Goal: Information Seeking & Learning: Learn about a topic

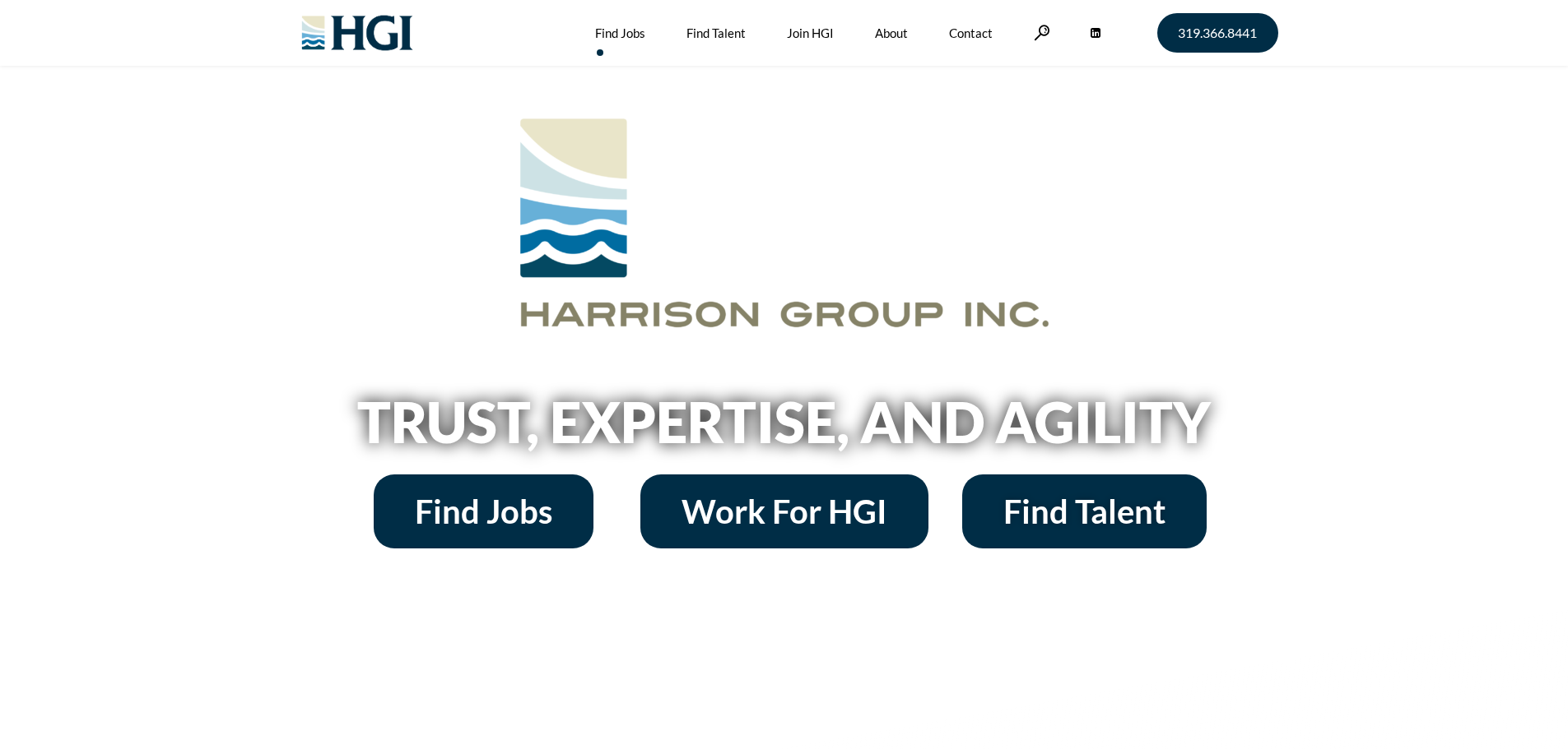
click at [622, 35] on link "Find Jobs" at bounding box center [620, 33] width 50 height 66
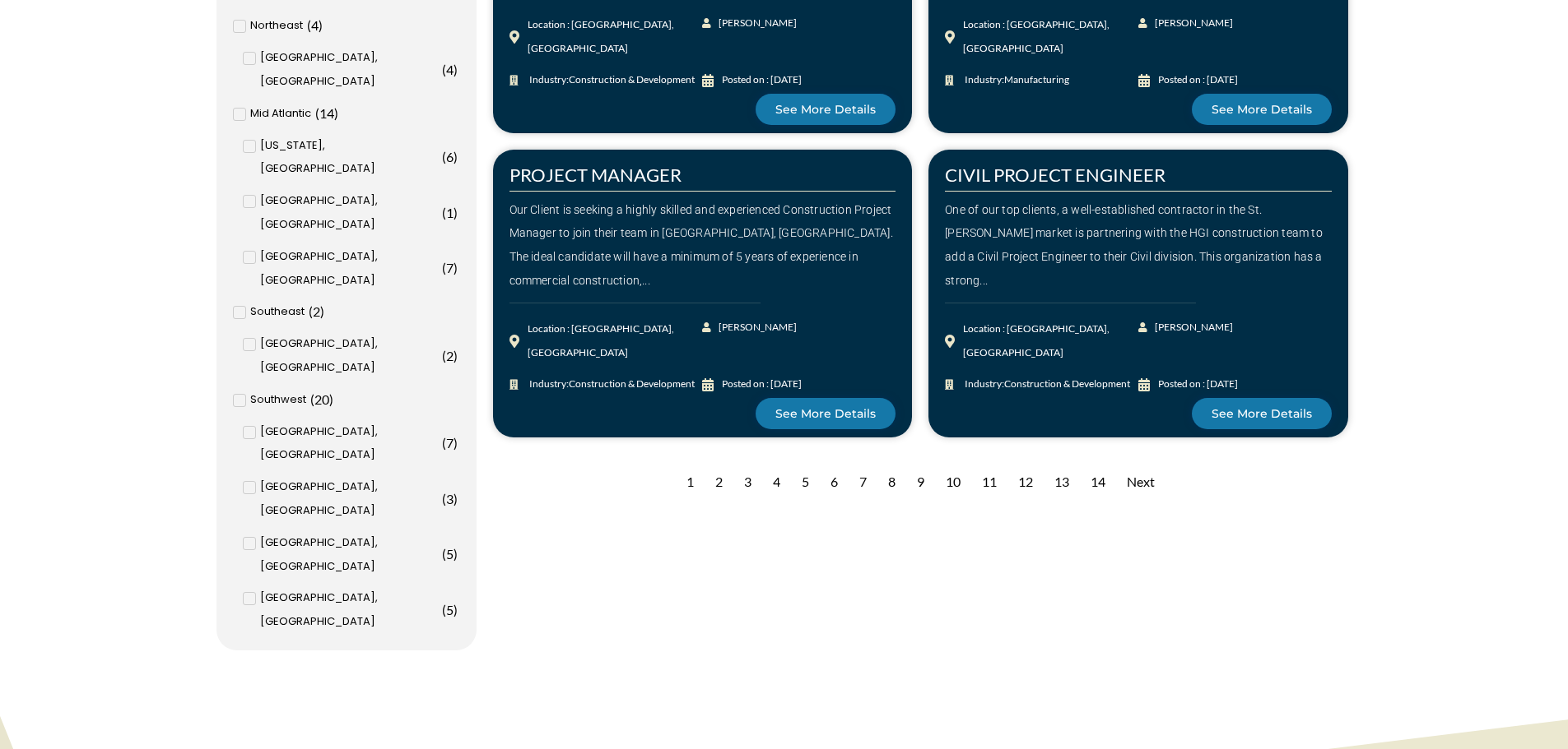
scroll to position [1727, 0]
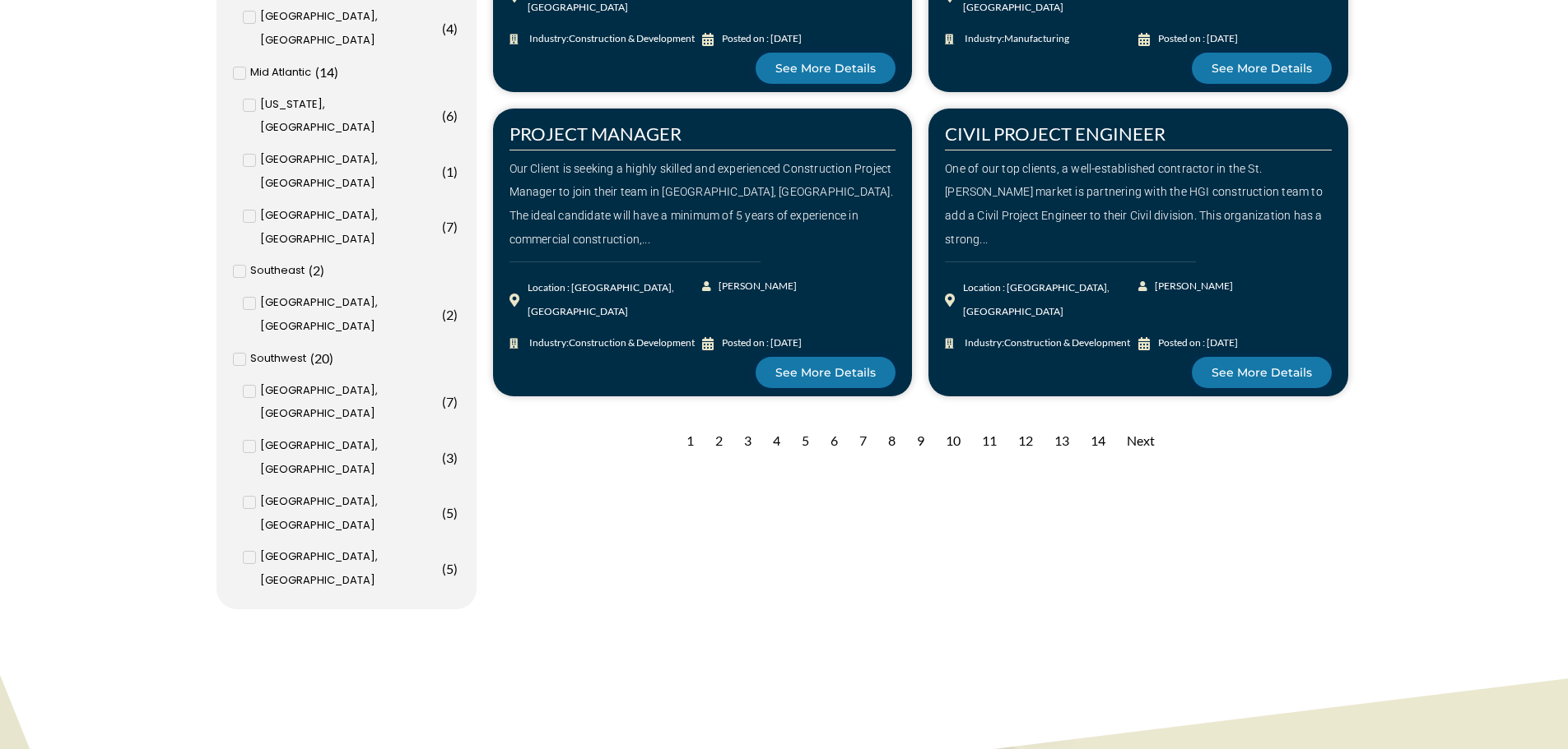
click at [687, 445] on div "1" at bounding box center [690, 441] width 24 height 40
click at [718, 441] on div "2" at bounding box center [718, 441] width 24 height 40
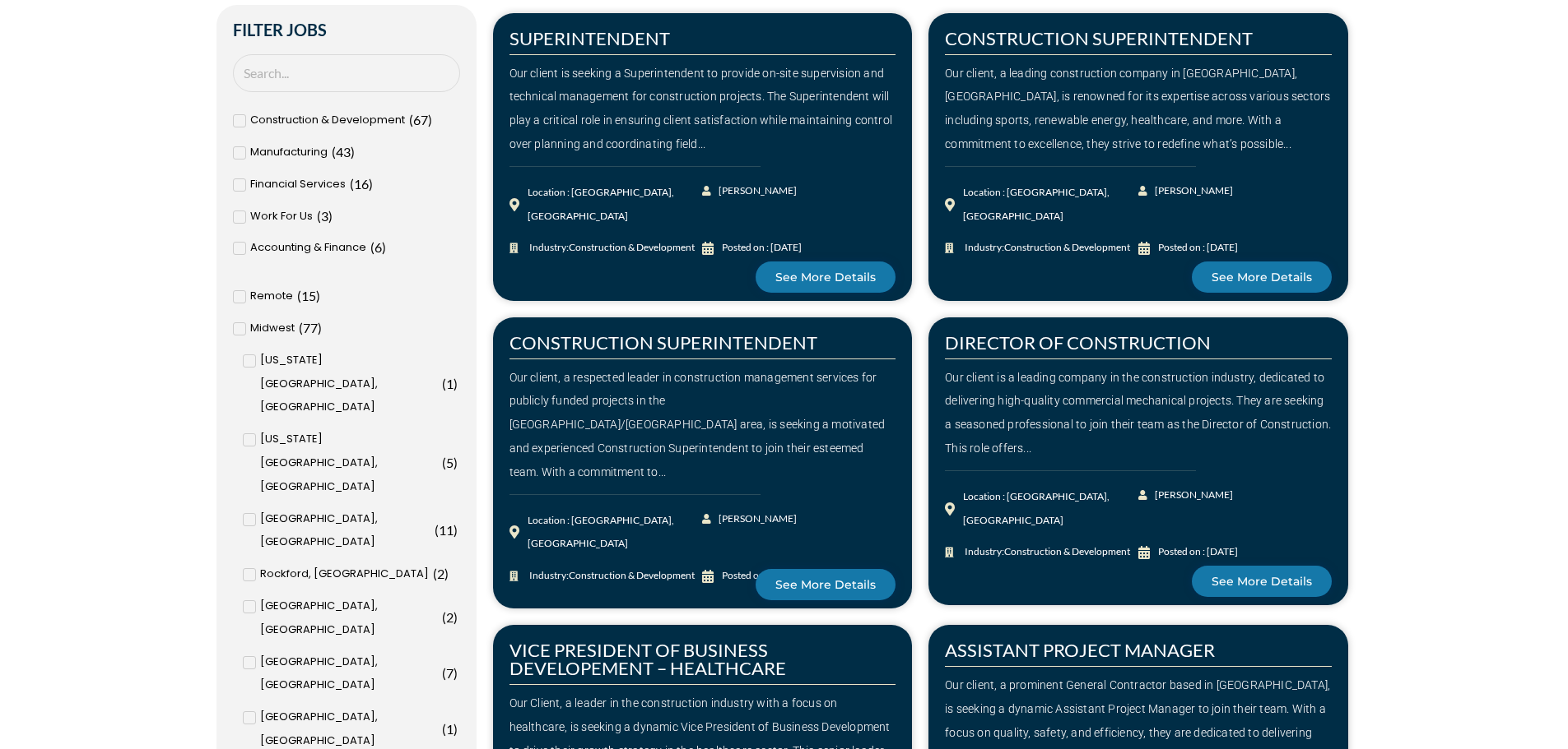
scroll to position [576, 0]
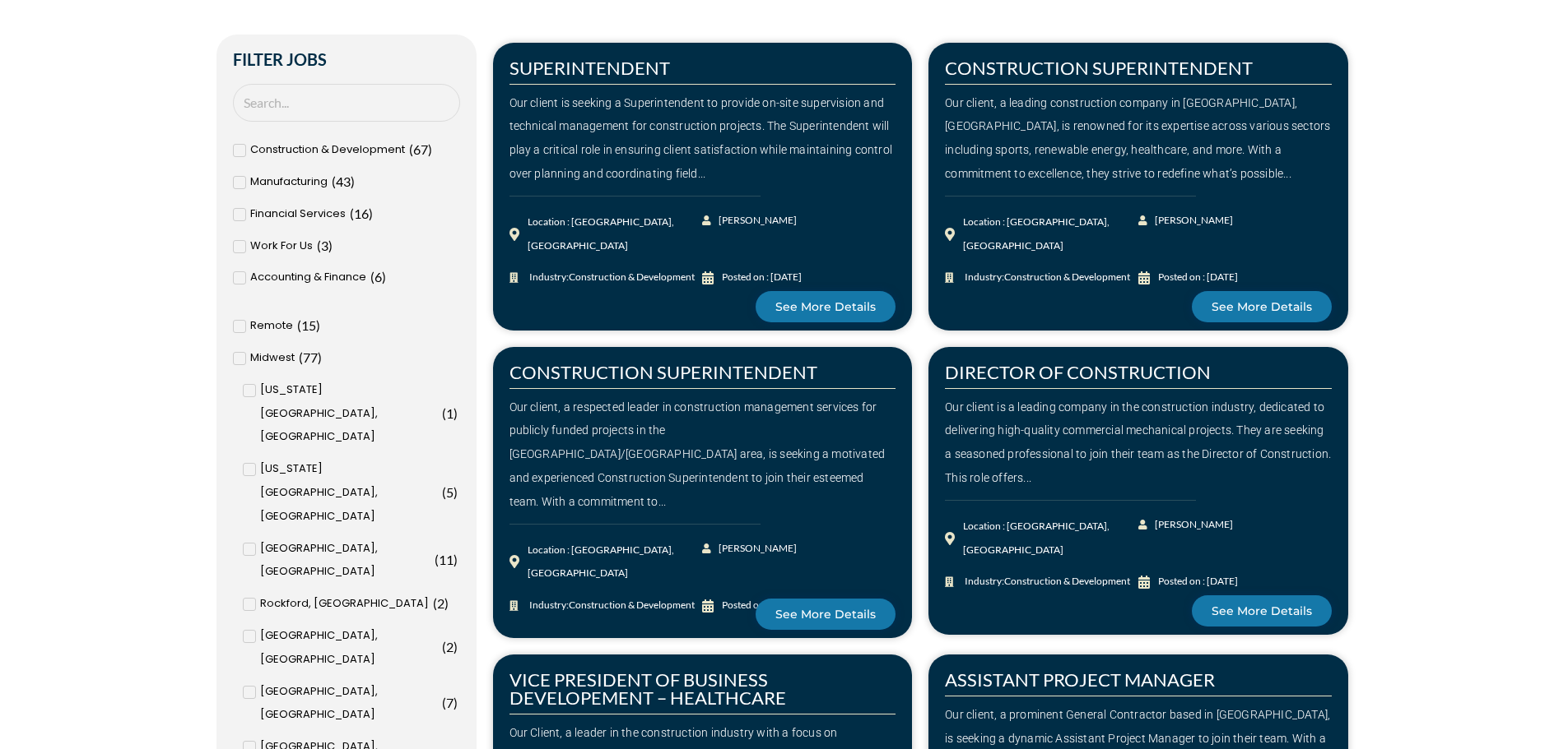
click at [239, 326] on icon at bounding box center [239, 326] width 5 height 10
click at [0, 0] on input "Remote ( 15 )" at bounding box center [0, 0] width 0 height 0
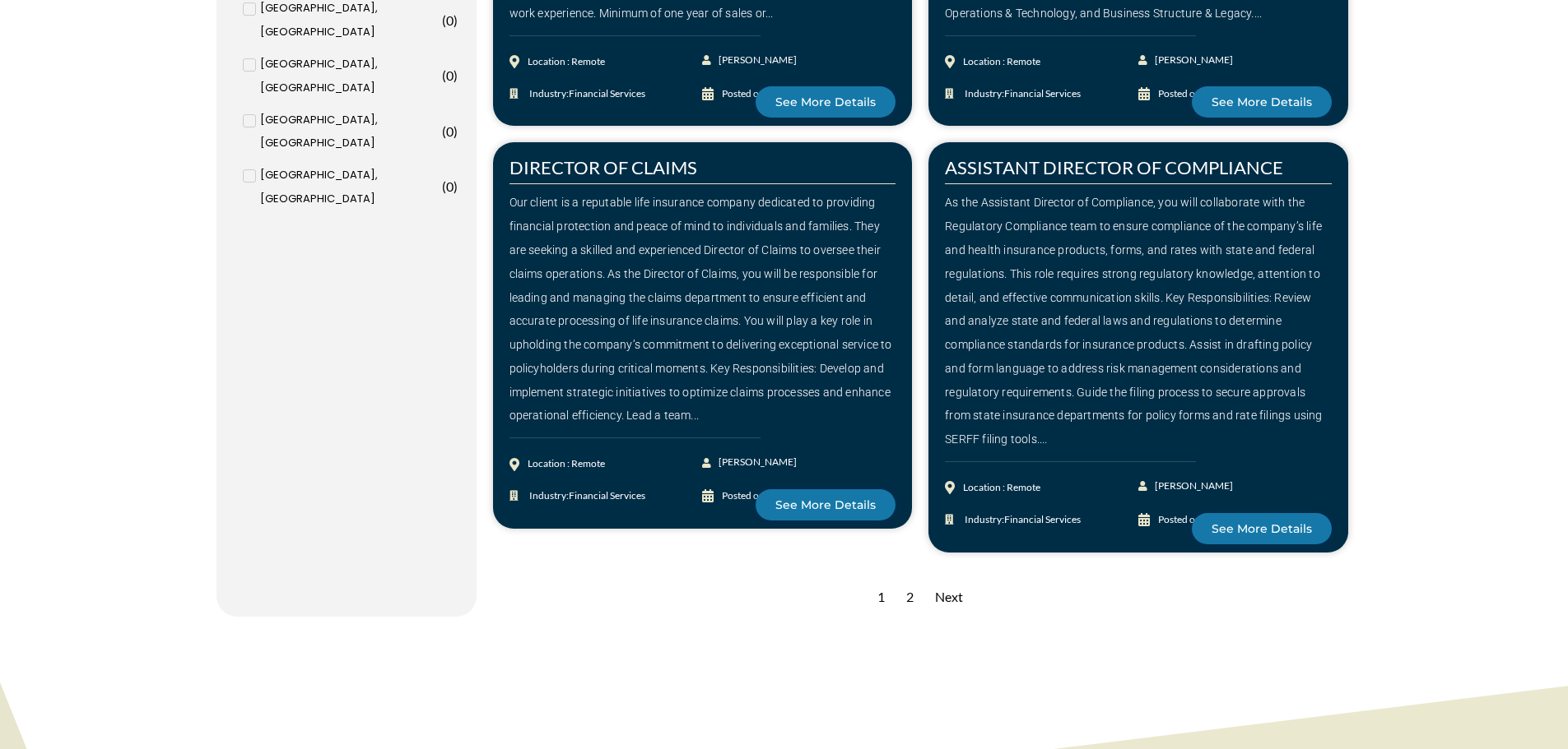
scroll to position [2222, 0]
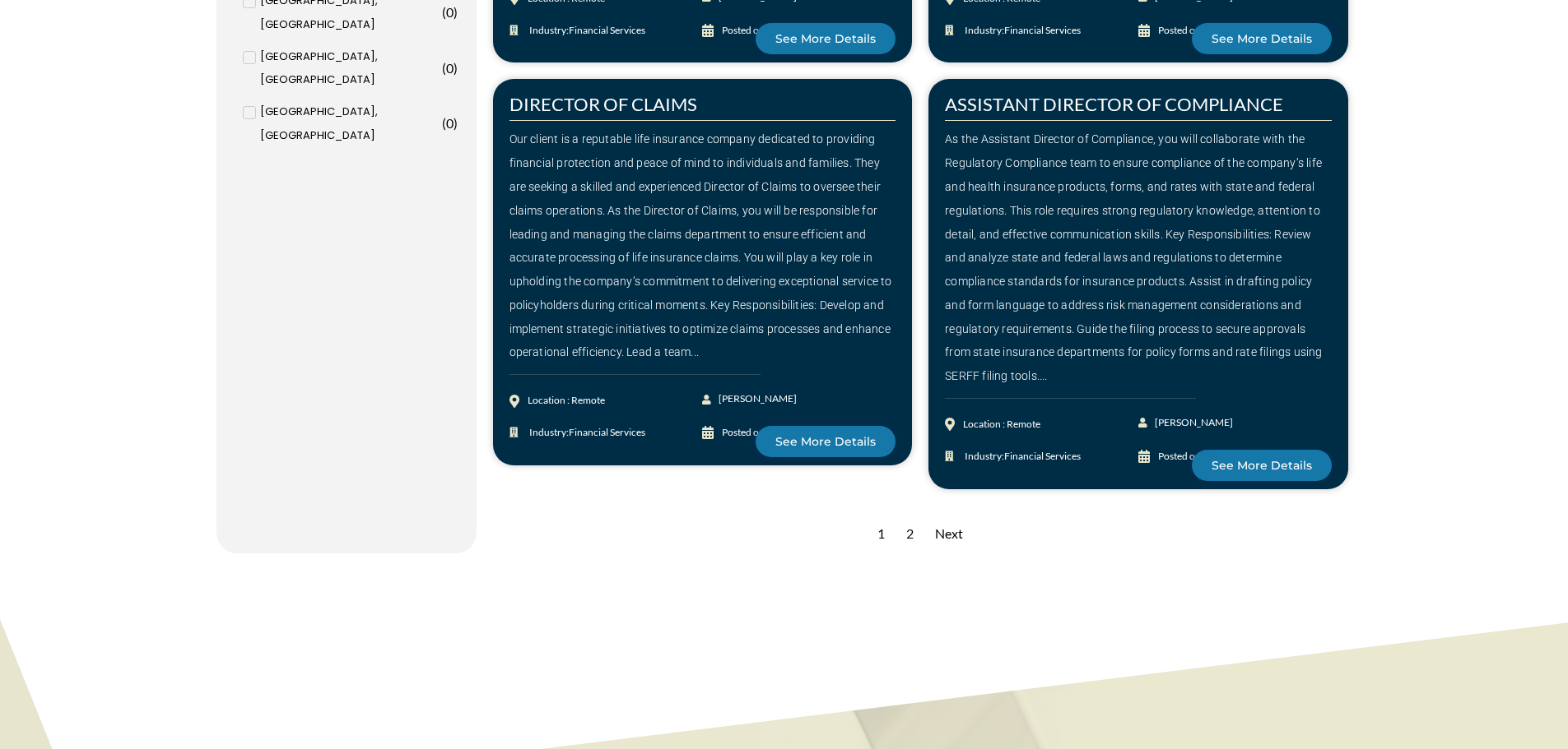
click at [911, 514] on div "2" at bounding box center [910, 534] width 24 height 40
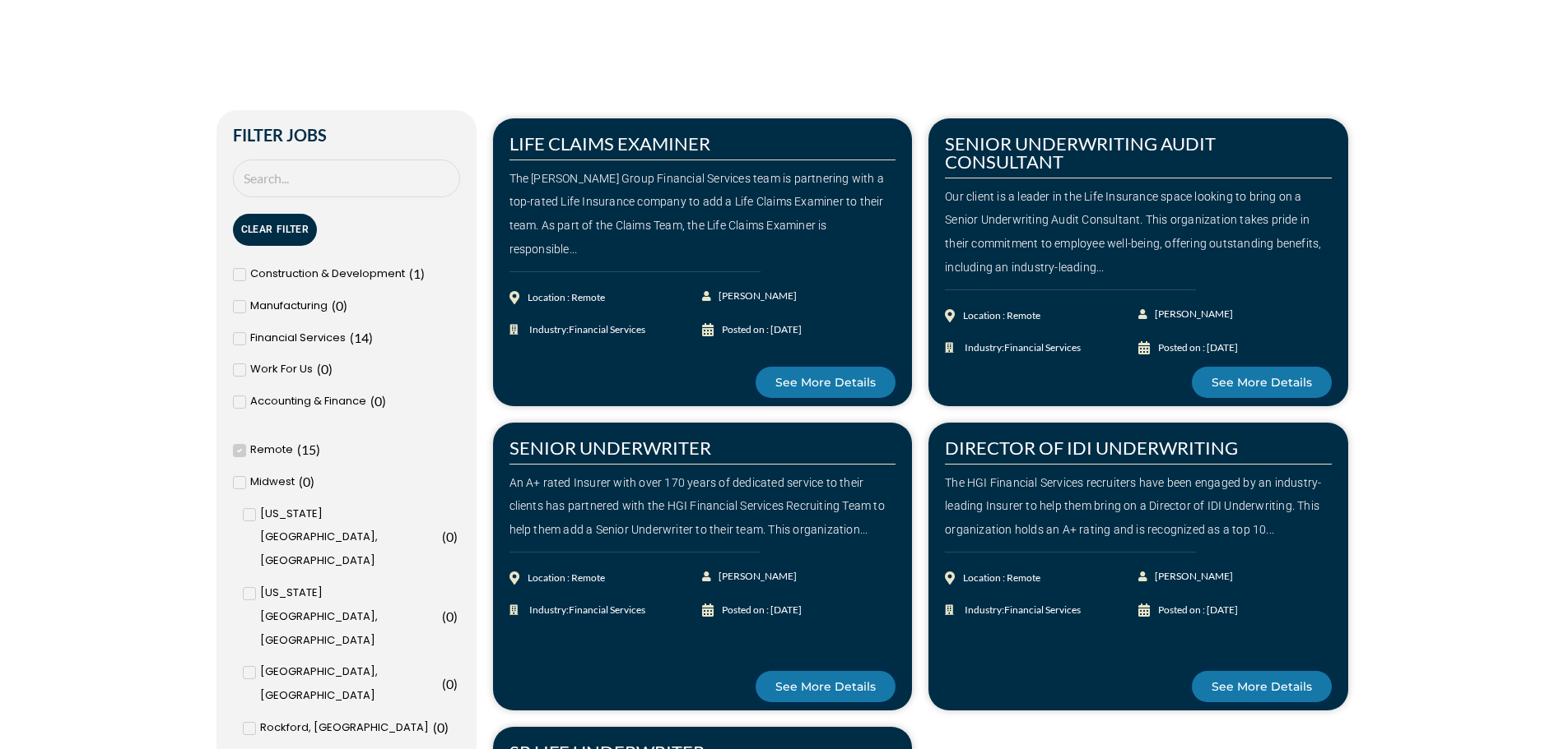
scroll to position [493, 0]
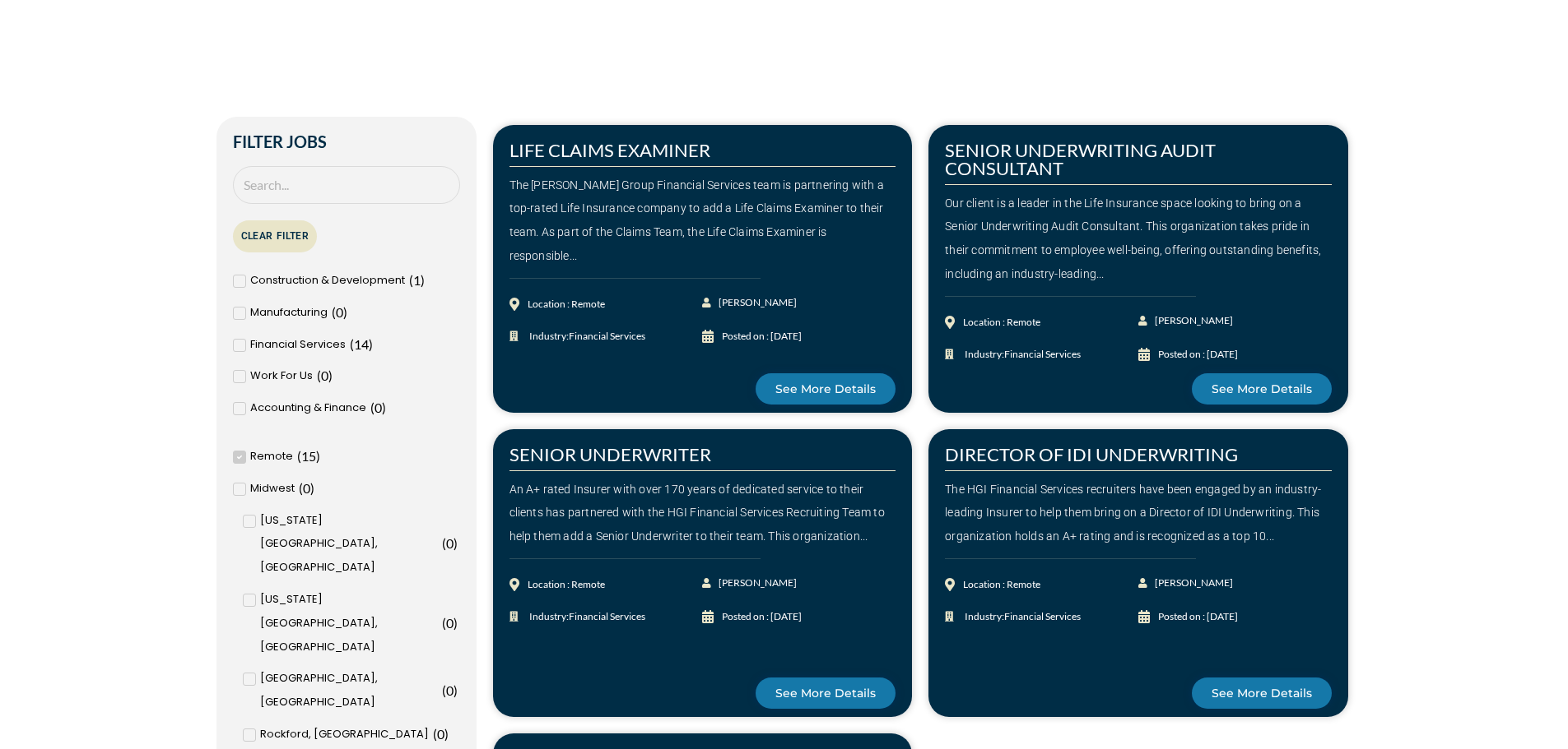
click at [305, 237] on button "Clear Filter" at bounding box center [275, 236] width 85 height 32
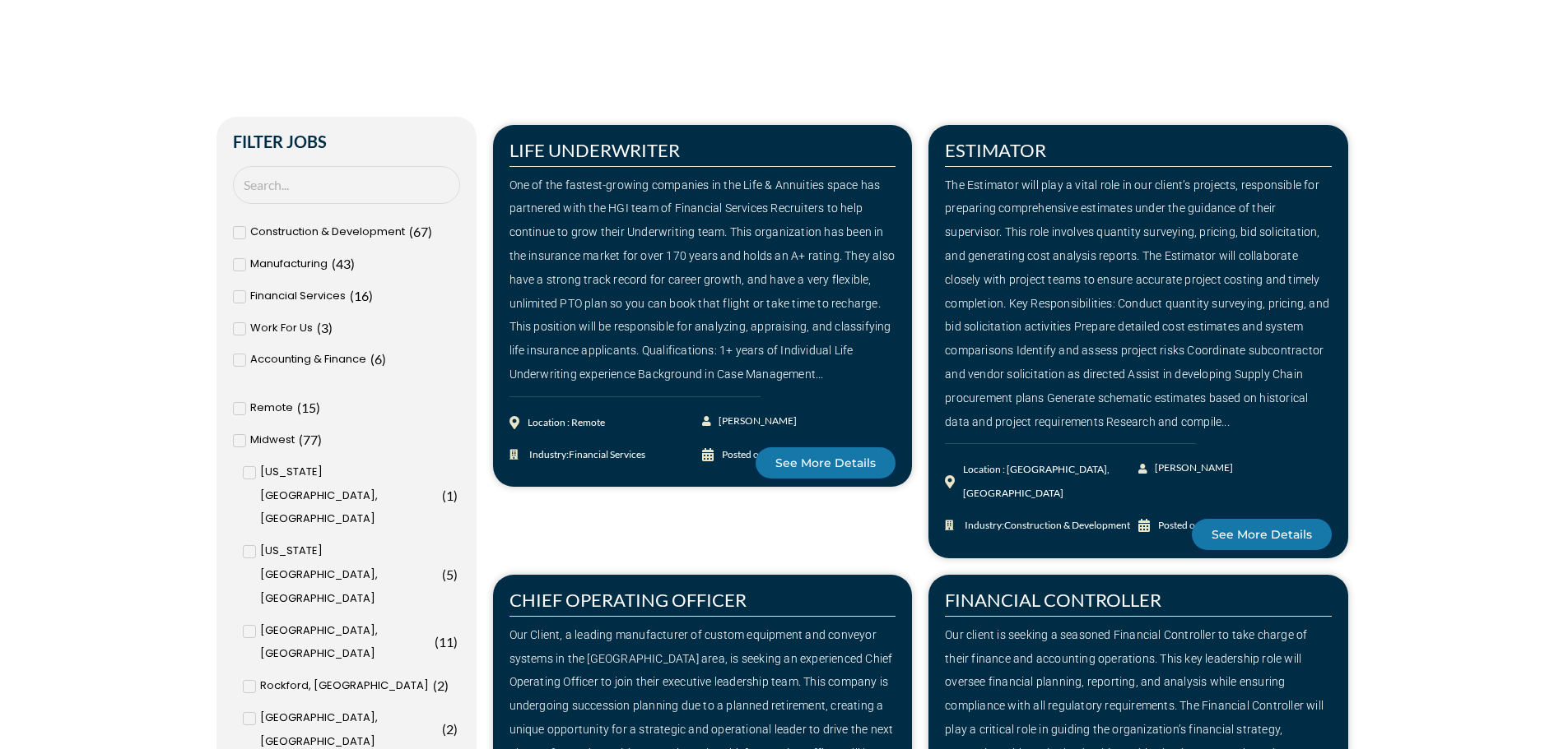
click at [240, 228] on icon at bounding box center [239, 232] width 5 height 10
click at [0, 0] on input "Construction & Development ( 67 )" at bounding box center [0, 0] width 0 height 0
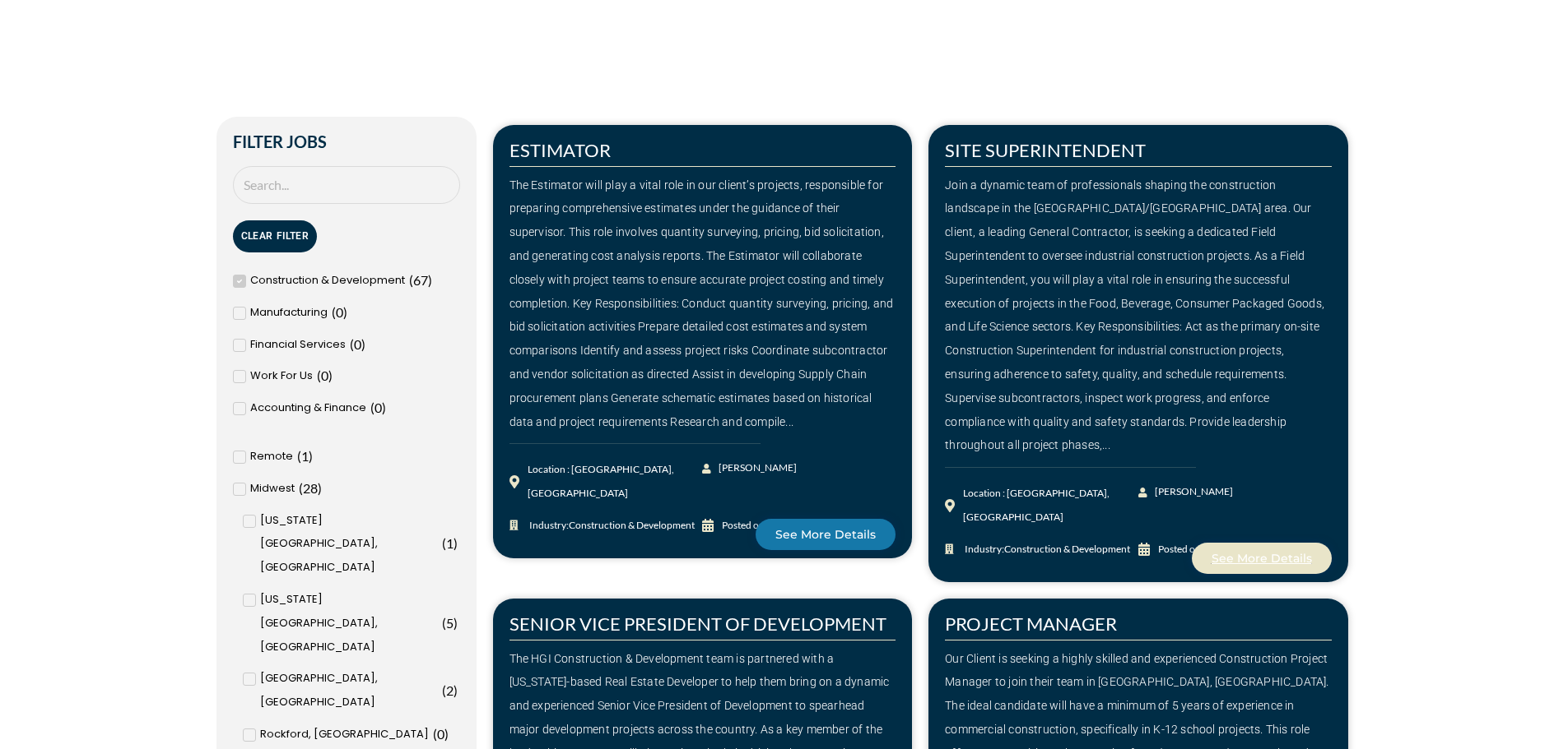
click at [1237, 552] on span "See More Details" at bounding box center [1262, 558] width 100 height 12
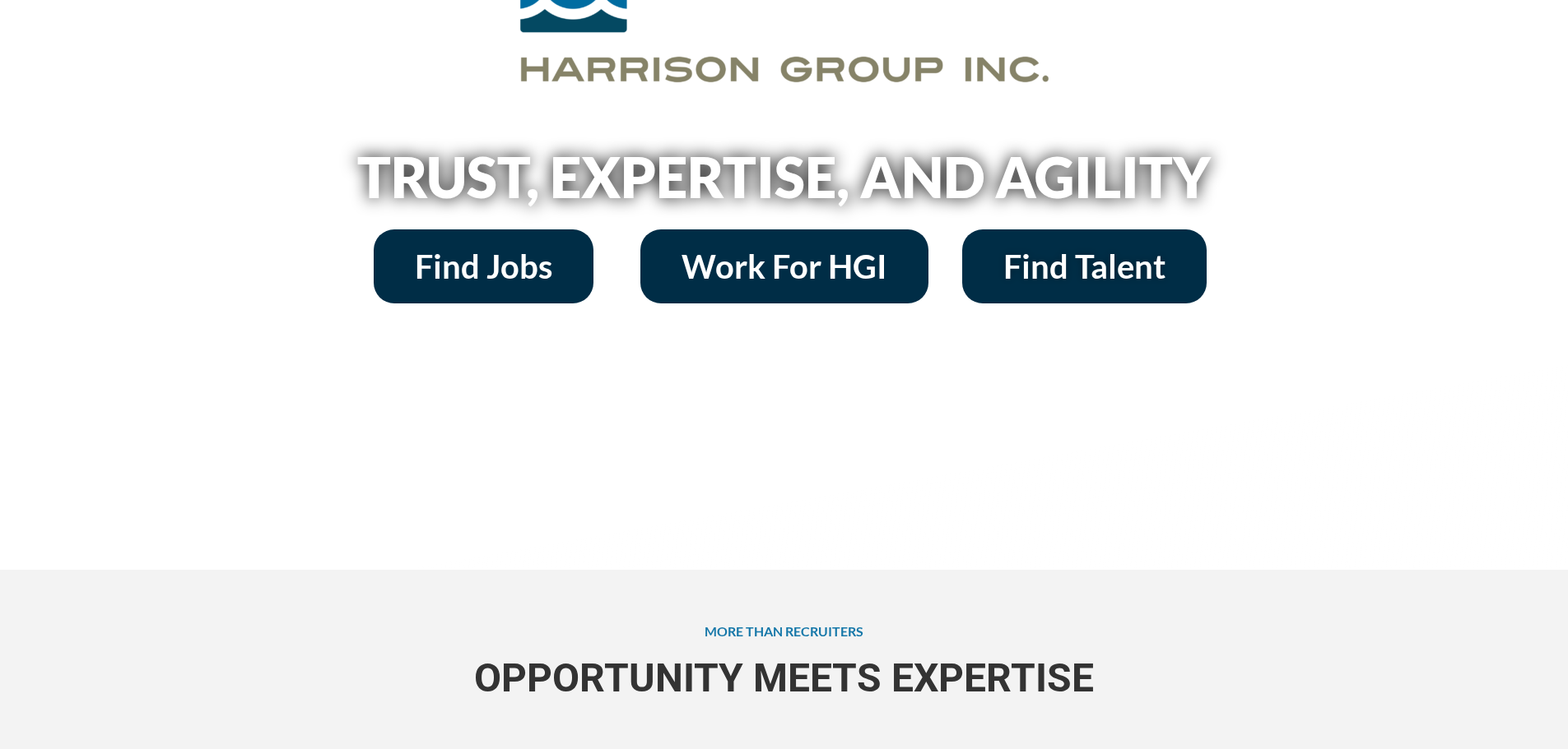
scroll to position [247, 0]
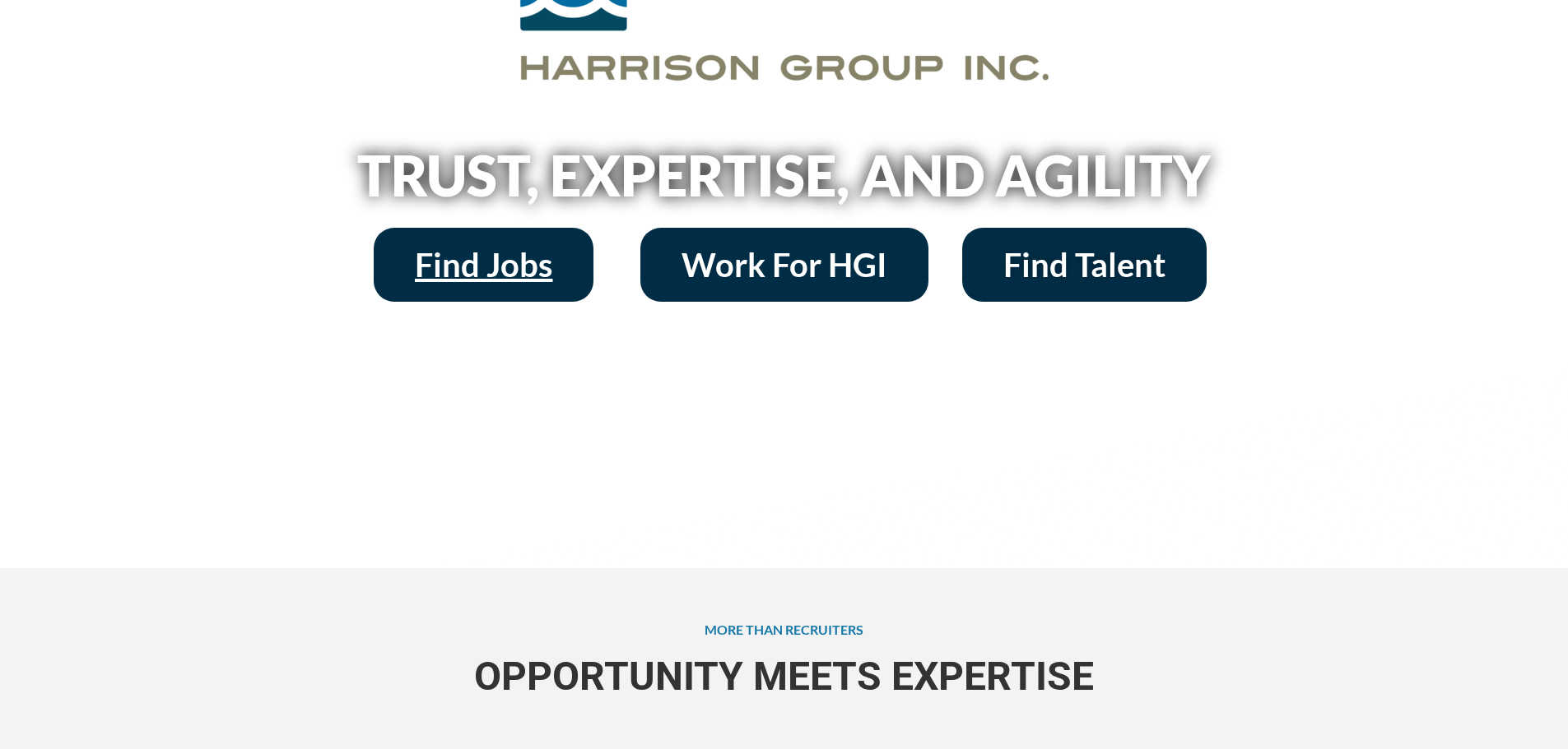
click at [474, 275] on span "Find Jobs" at bounding box center [484, 265] width 137 height 33
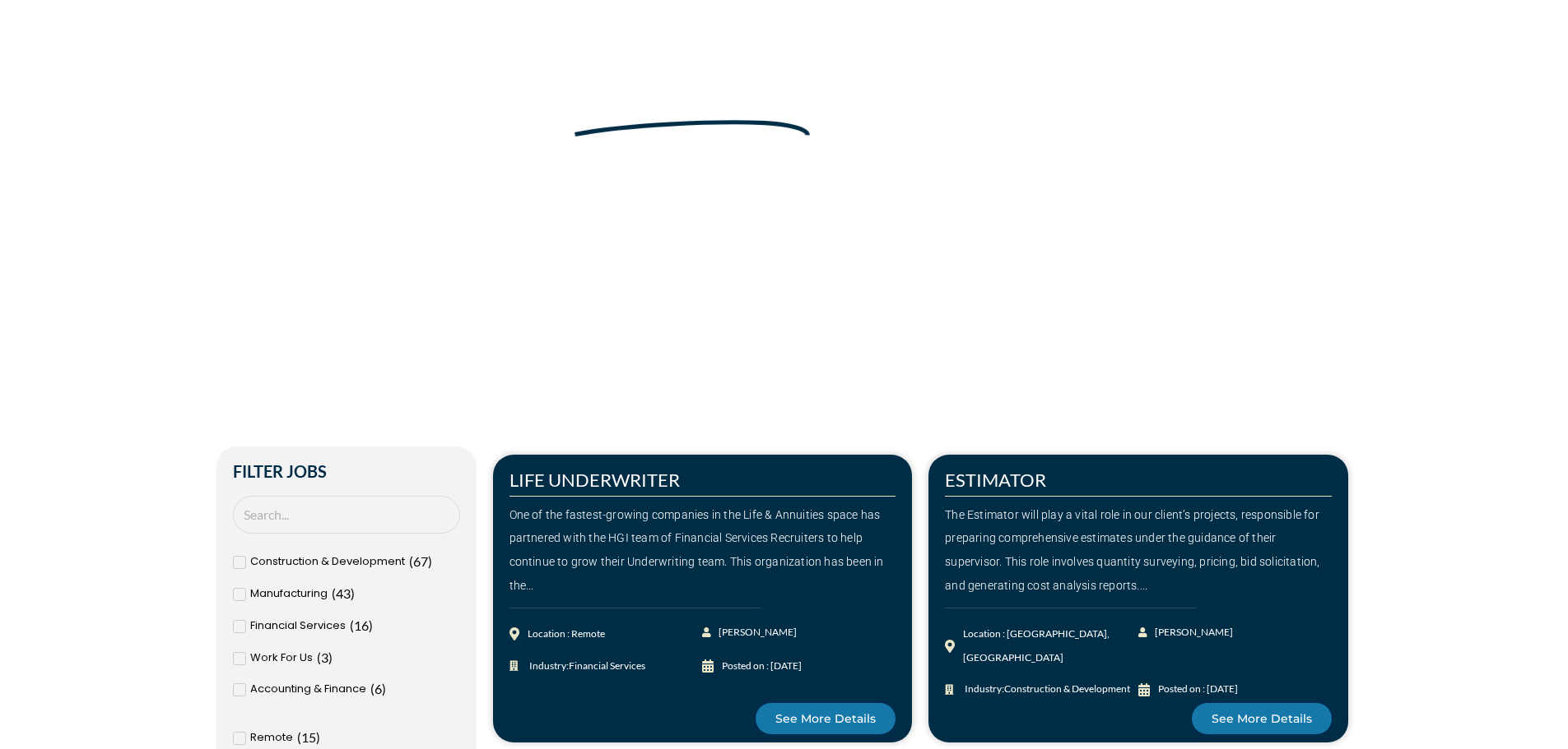
scroll to position [165, 0]
click at [326, 506] on input "Search Job" at bounding box center [346, 514] width 227 height 38
type input "senior"
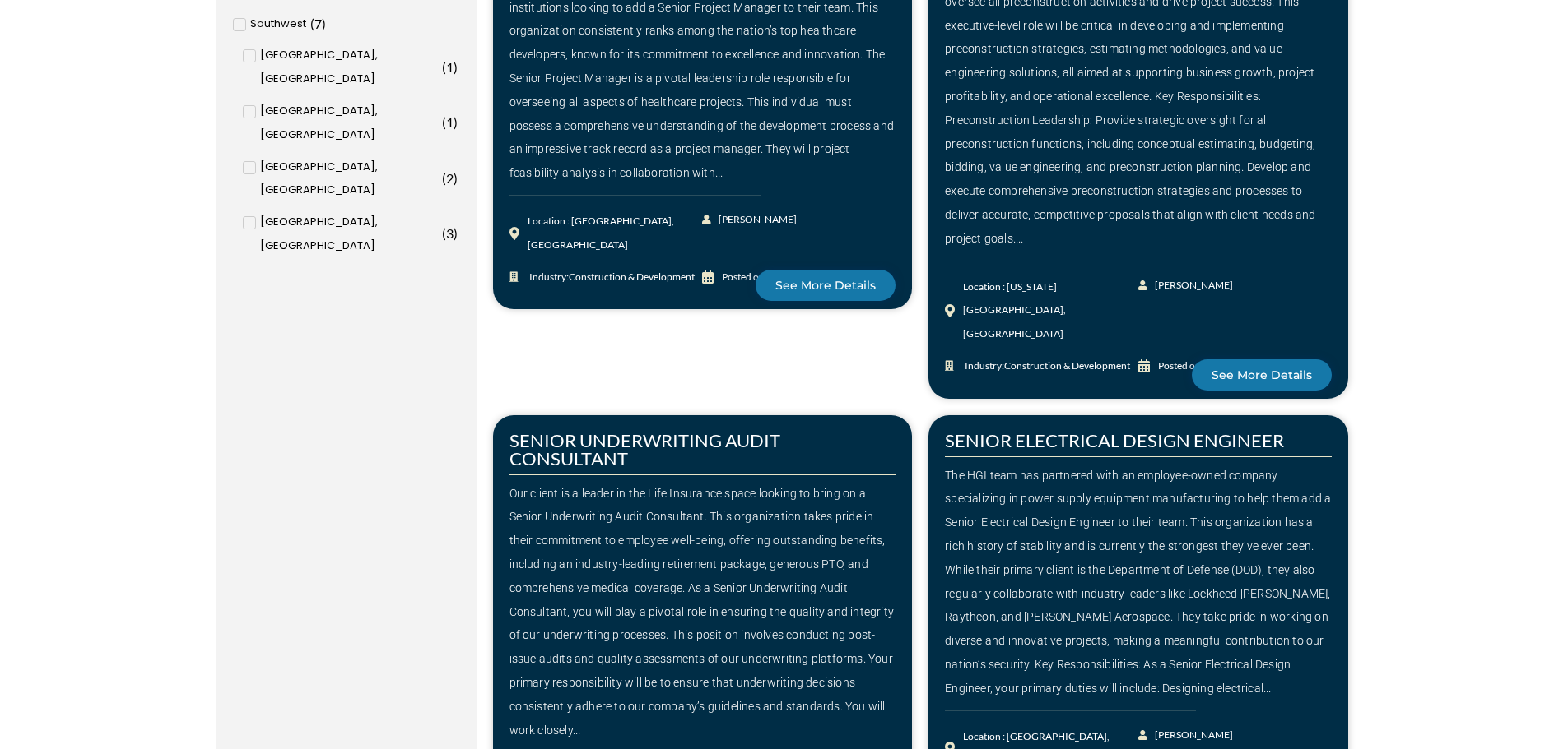
scroll to position [2139, 0]
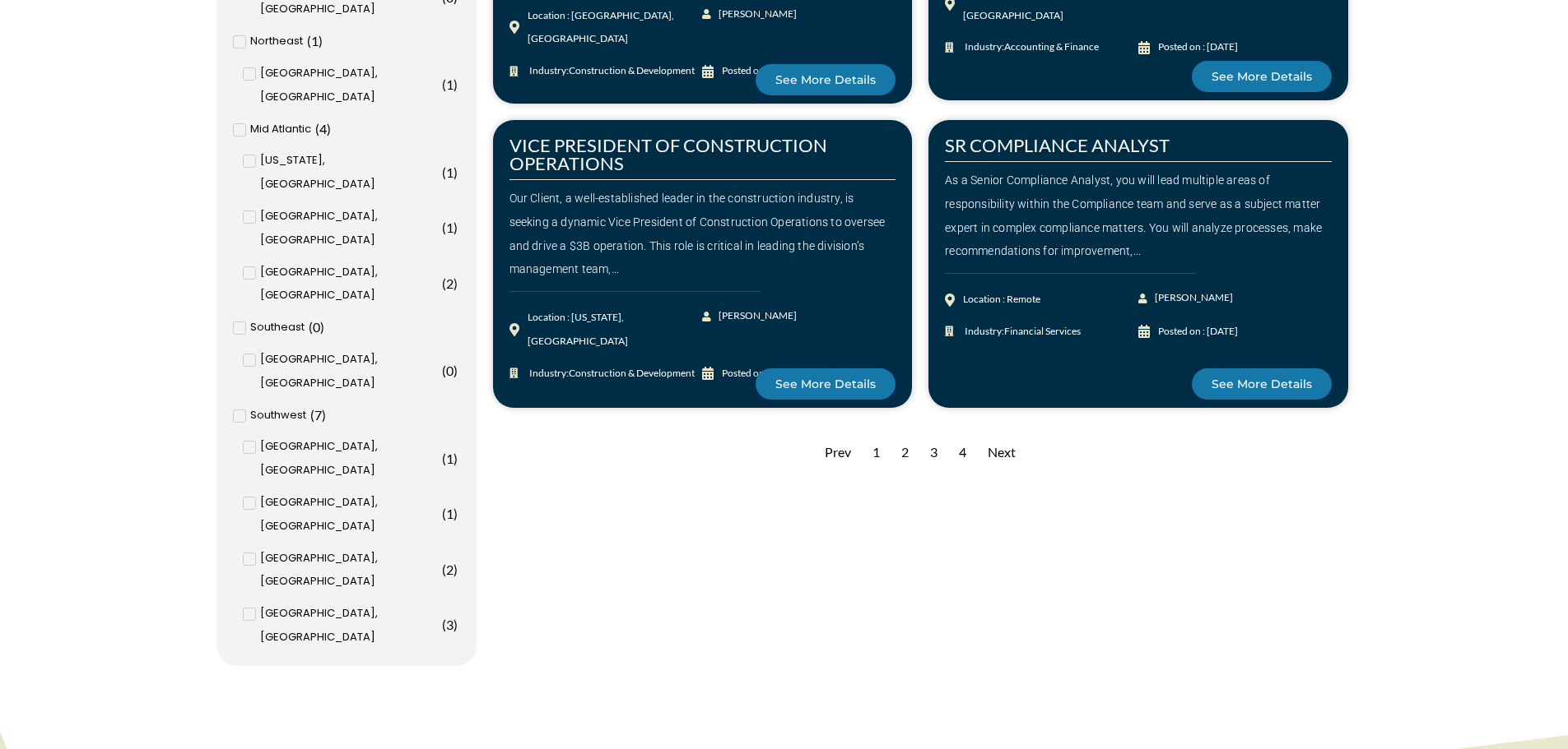
scroll to position [1727, 0]
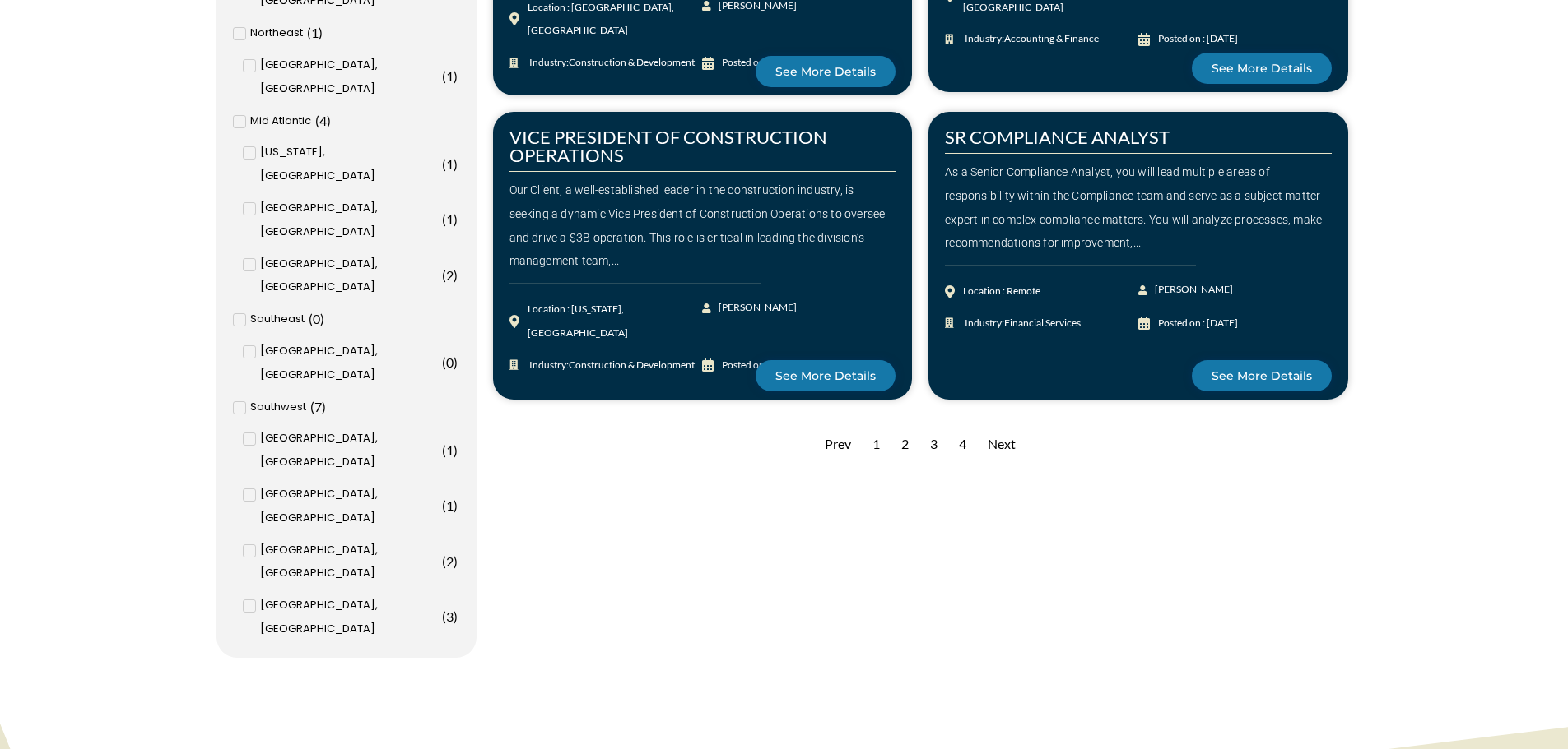
click at [933, 441] on div "3" at bounding box center [933, 444] width 24 height 40
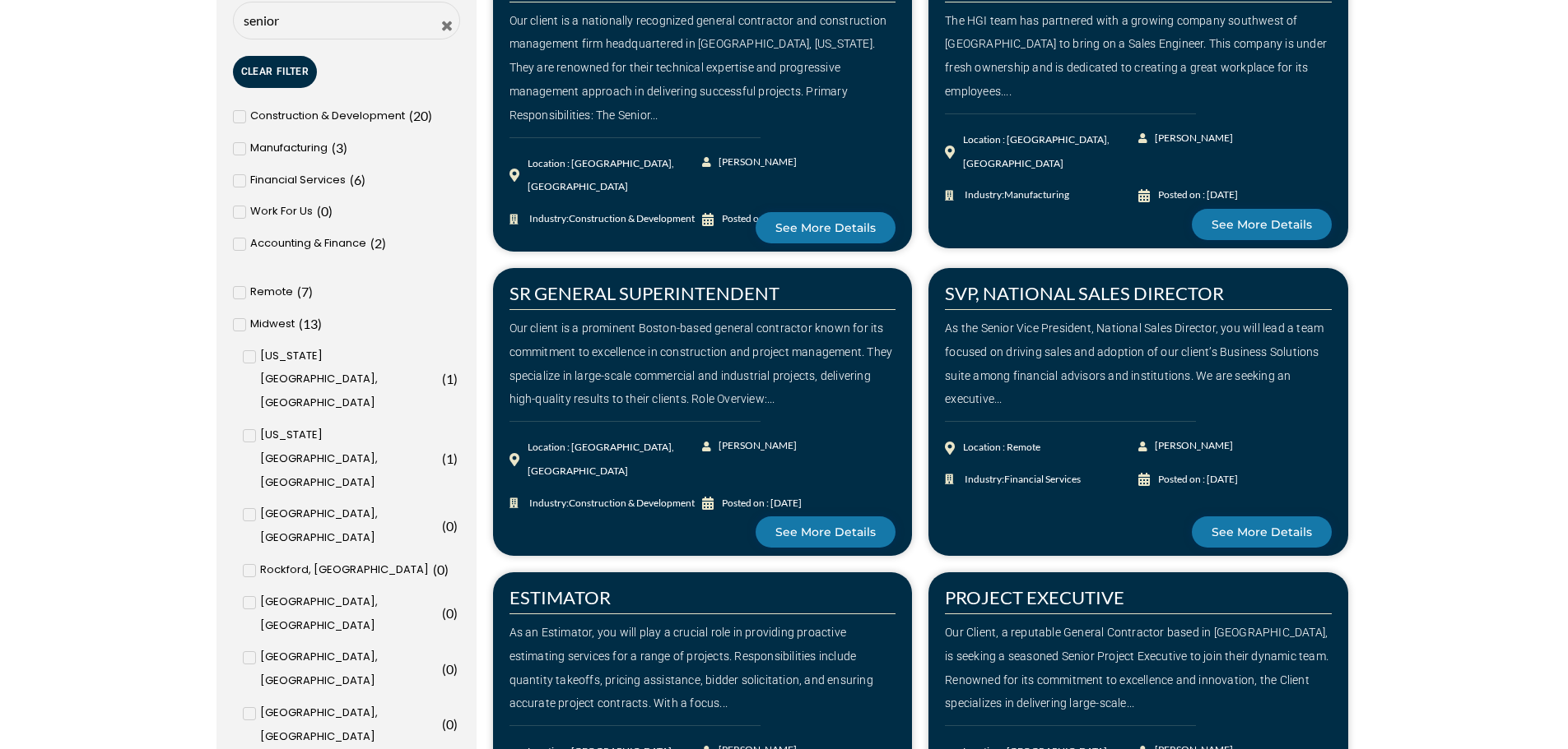
scroll to position [741, 0]
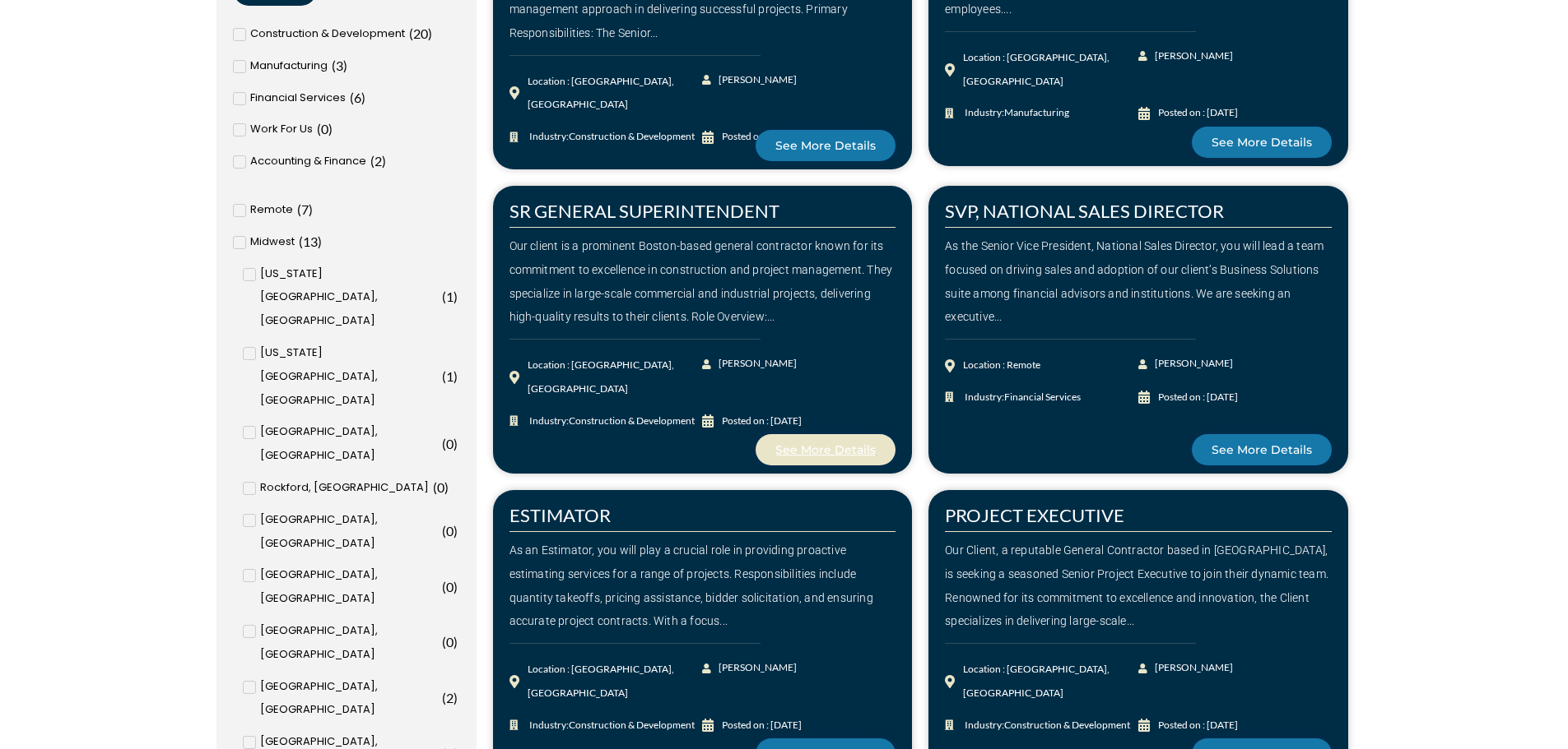
click at [825, 437] on link "See More Details" at bounding box center [826, 450] width 140 height 31
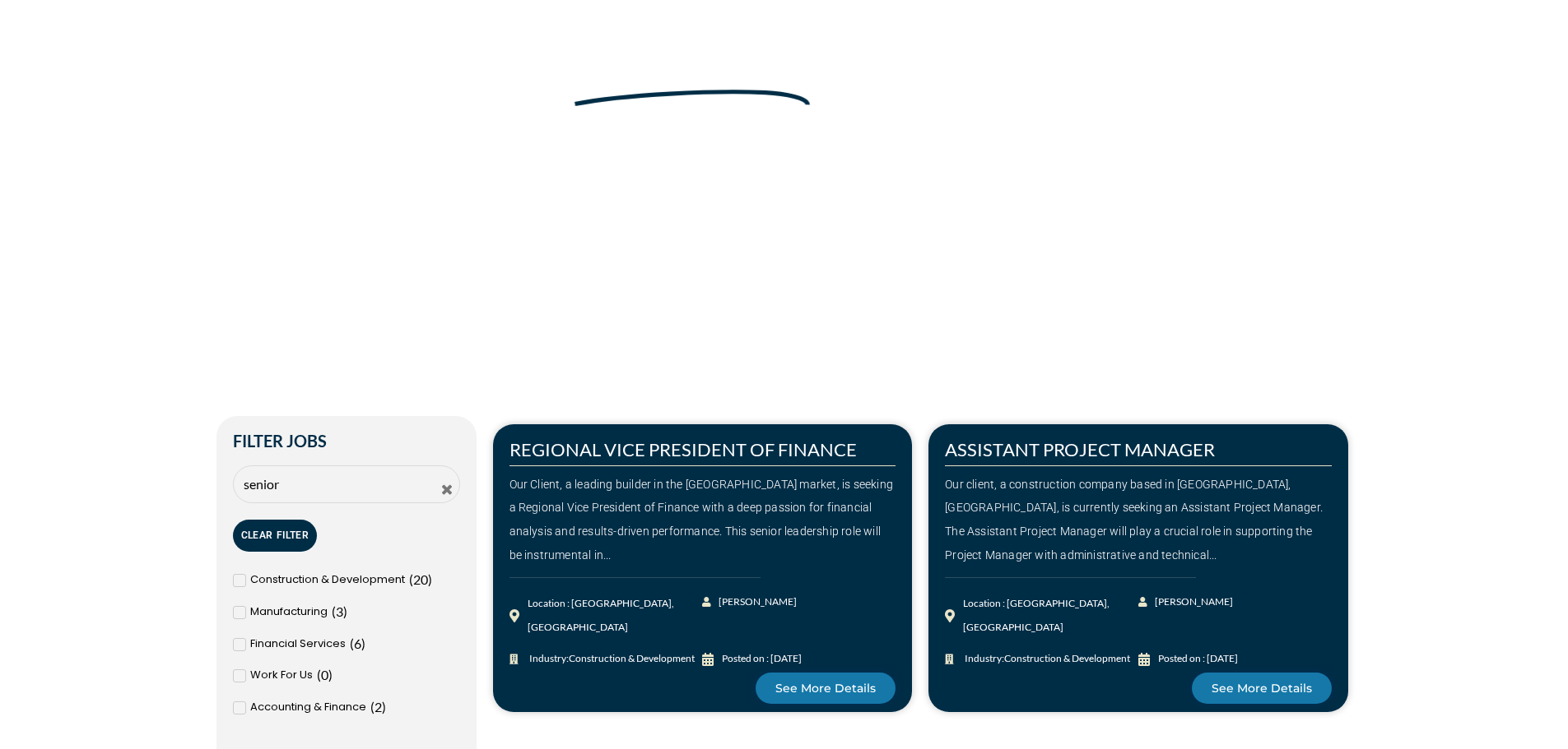
scroll to position [329, 0]
